Goal: Task Accomplishment & Management: Complete application form

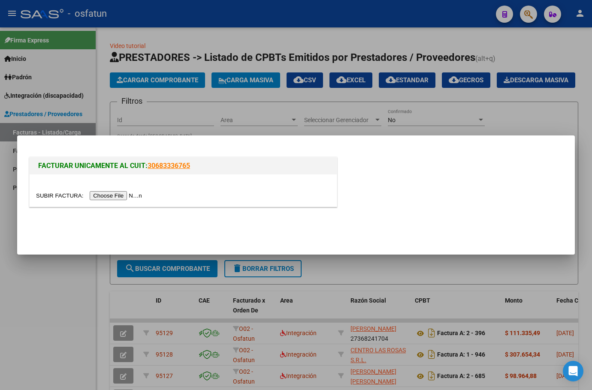
click at [128, 194] on input "file" at bounding box center [90, 195] width 109 height 9
drag, startPoint x: 370, startPoint y: 111, endPoint x: 403, endPoint y: 116, distance: 33.5
click at [371, 111] on div at bounding box center [296, 195] width 592 height 390
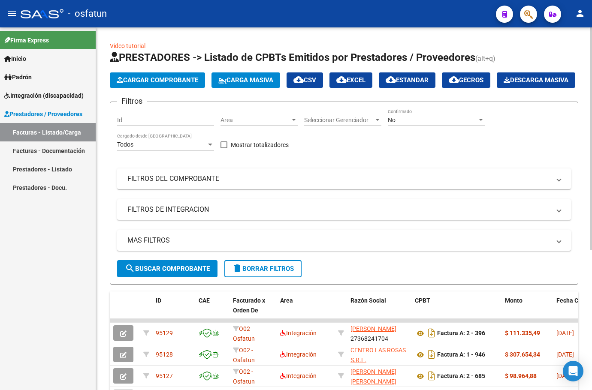
click at [245, 84] on button "Carga Masiva" at bounding box center [246, 80] width 69 height 15
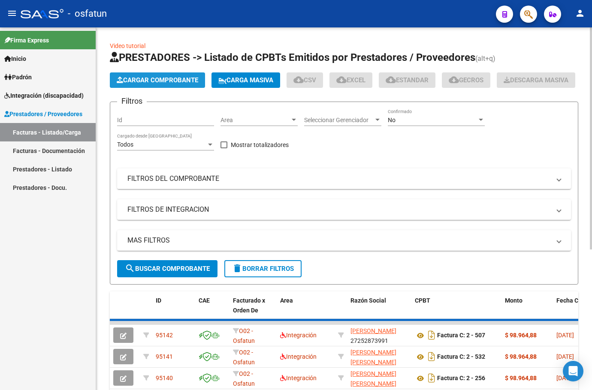
click at [157, 76] on button "Cargar Comprobante" at bounding box center [157, 80] width 95 height 15
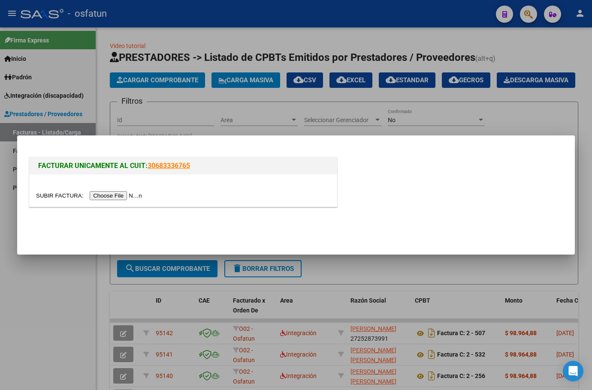
click at [109, 197] on input "file" at bounding box center [90, 195] width 109 height 9
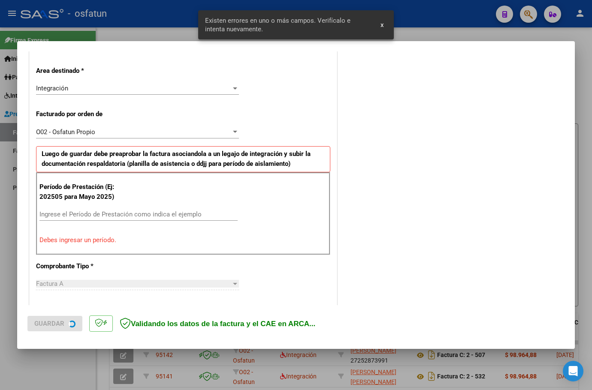
scroll to position [199, 0]
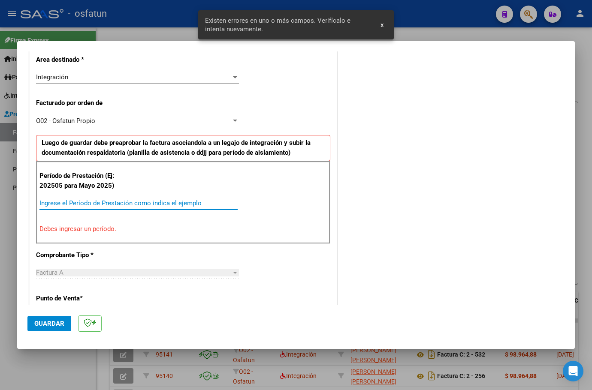
click at [106, 203] on input "Ingrese el Período de Prestación como indica el ejemplo" at bounding box center [138, 204] width 198 height 8
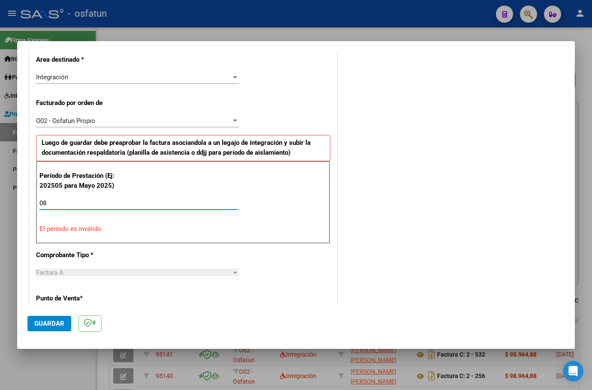
type input "0"
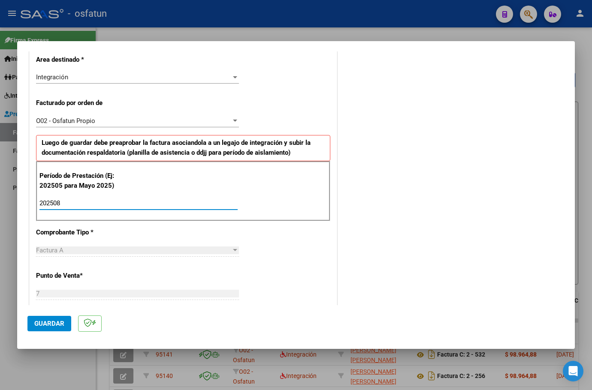
type input "202508"
click at [46, 326] on span "Guardar" at bounding box center [49, 324] width 30 height 8
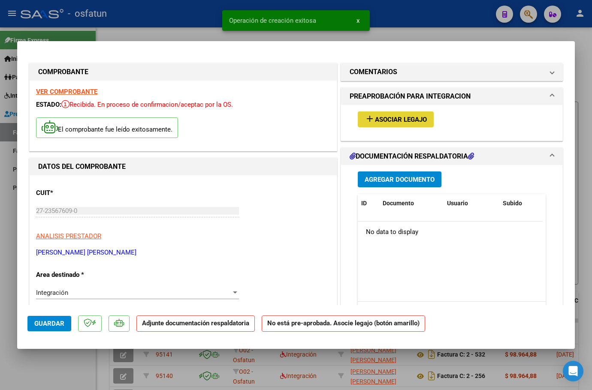
click at [381, 119] on span "Asociar Legajo" at bounding box center [401, 120] width 52 height 8
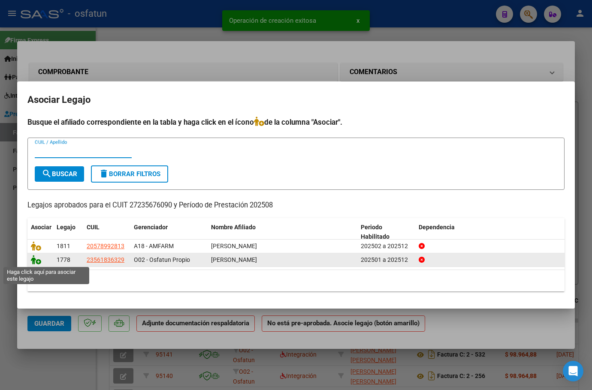
click at [36, 260] on icon at bounding box center [36, 259] width 10 height 9
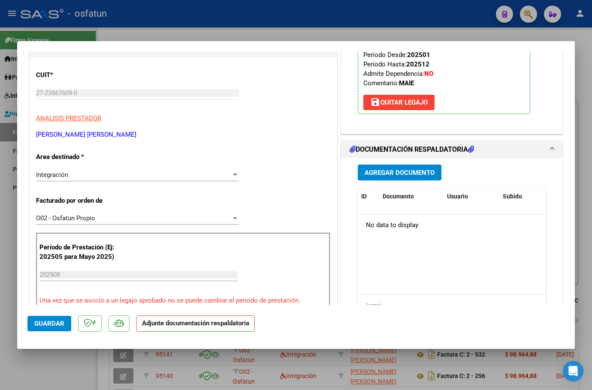
scroll to position [129, 0]
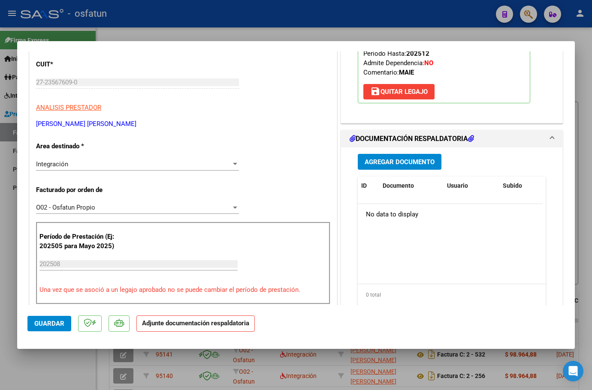
click at [401, 157] on button "Agregar Documento" at bounding box center [400, 162] width 84 height 16
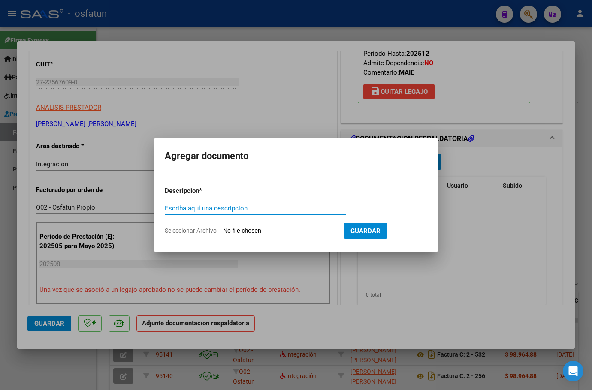
click at [214, 209] on input "Escriba aquí una descripcion" at bounding box center [255, 209] width 181 height 8
type input "Asistencia"
click at [236, 228] on input "Seleccionar Archivo" at bounding box center [280, 231] width 114 height 8
type input "C:\fakepath\ASIST SAIE [PERSON_NAME].pdf"
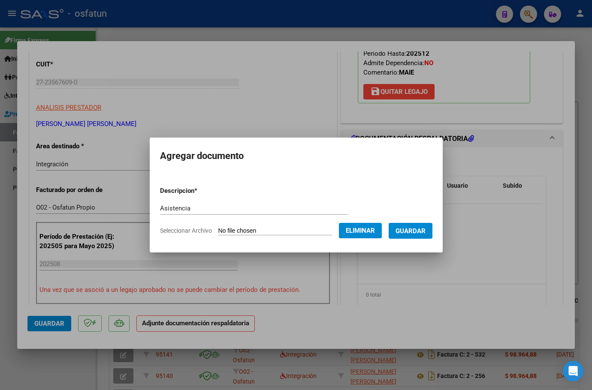
click at [420, 233] on span "Guardar" at bounding box center [411, 231] width 30 height 8
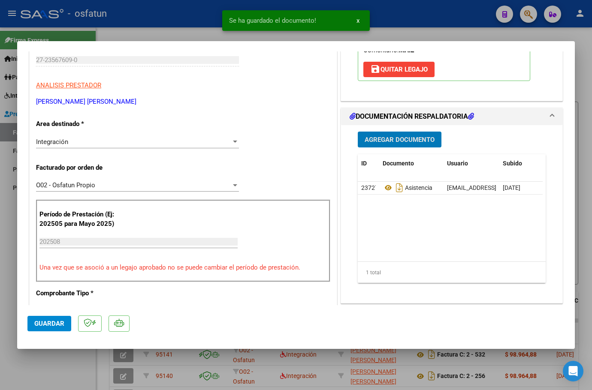
scroll to position [172, 0]
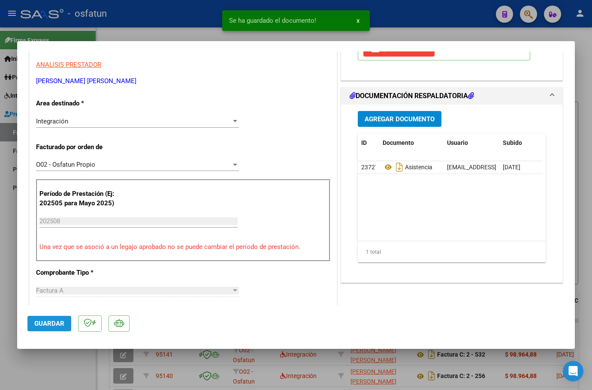
click at [49, 325] on span "Guardar" at bounding box center [49, 324] width 30 height 8
click at [579, 66] on div at bounding box center [296, 195] width 592 height 390
type input "$ 0,00"
